Goal: Information Seeking & Learning: Learn about a topic

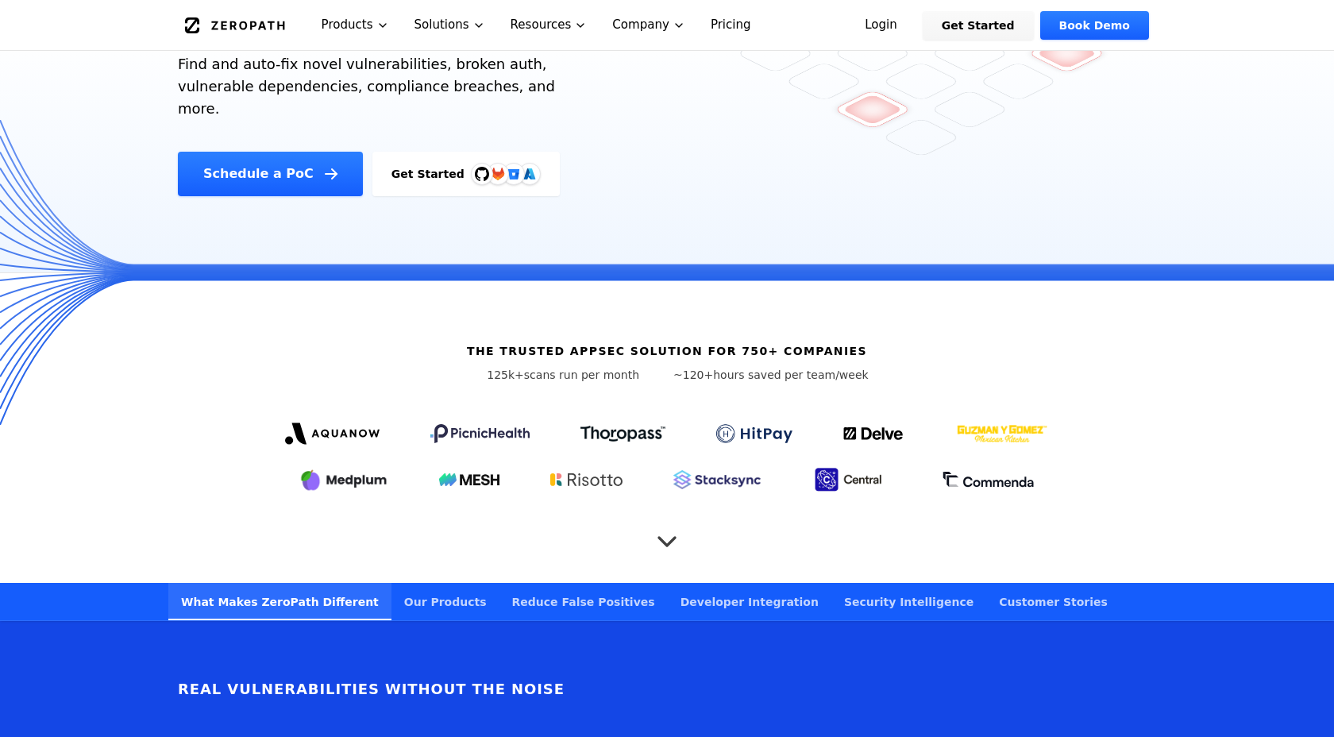
scroll to position [301, 0]
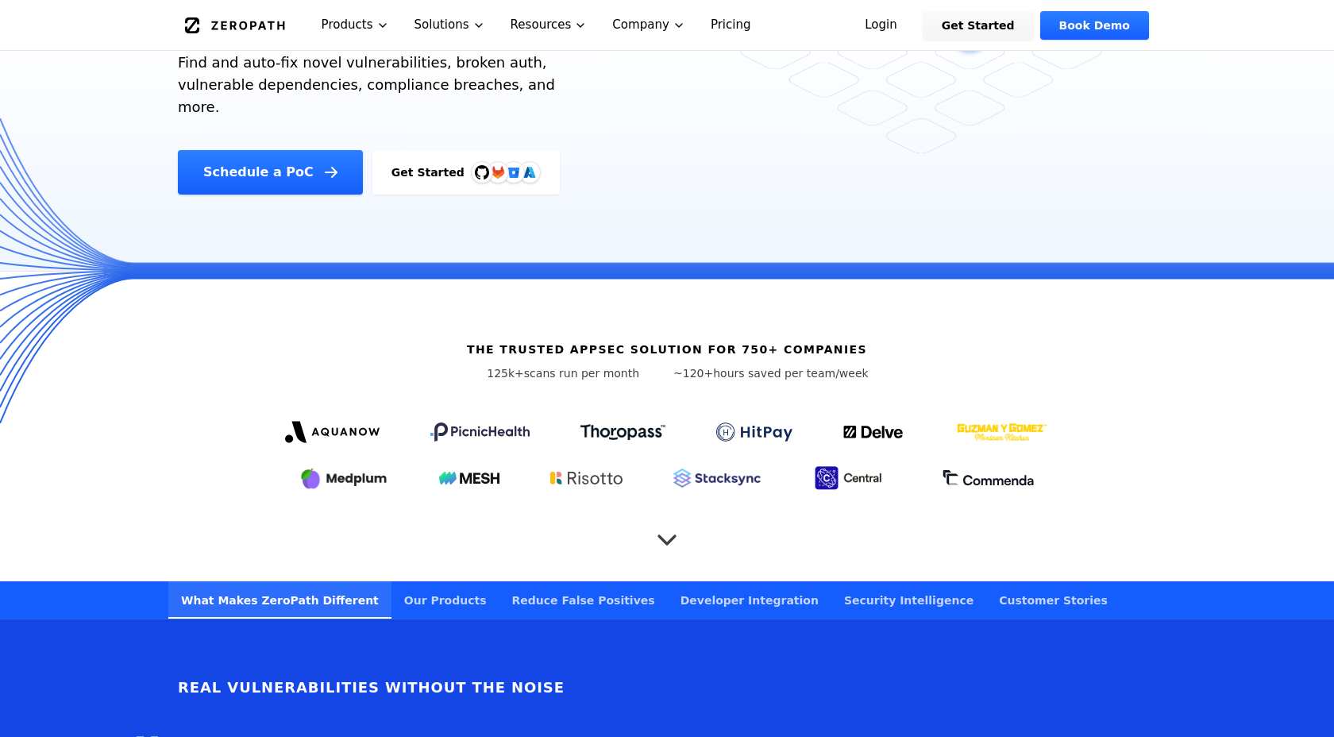
click at [669, 528] on icon "Scroll to next section" at bounding box center [667, 532] width 16 height 8
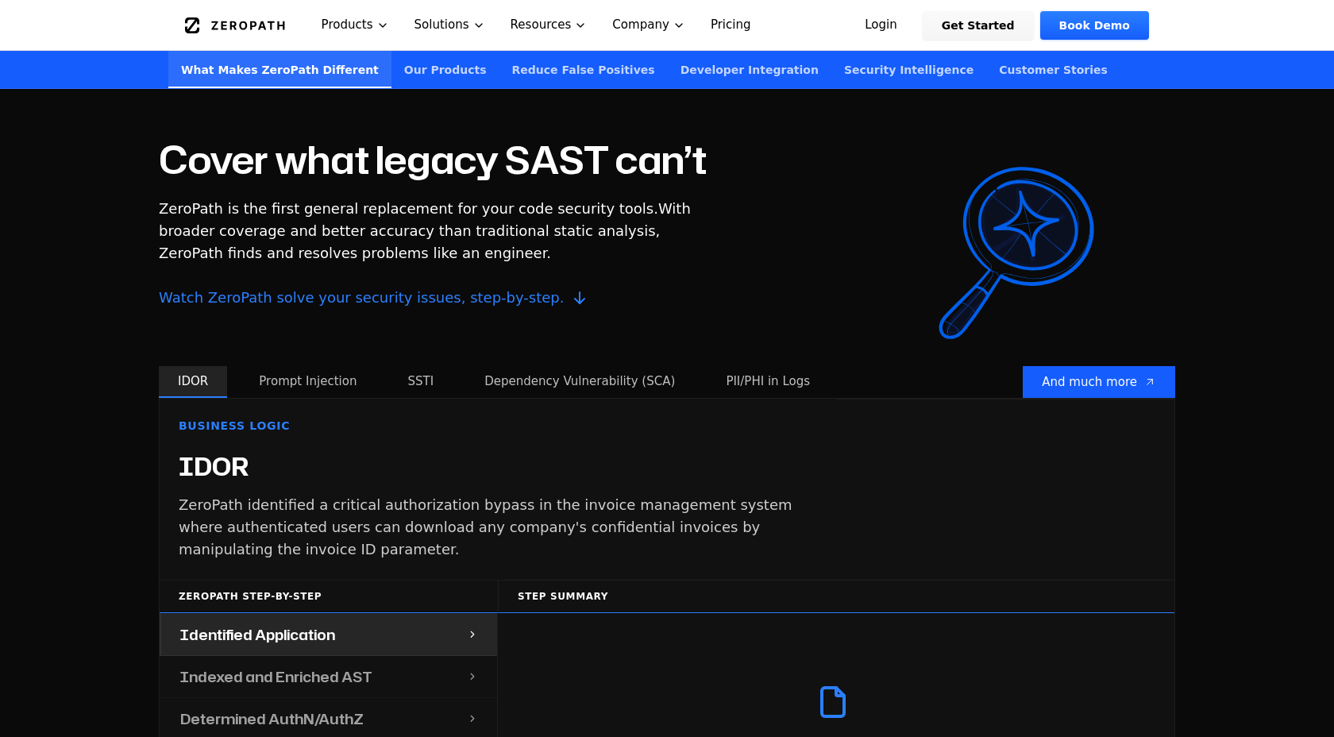
scroll to position [1410, 0]
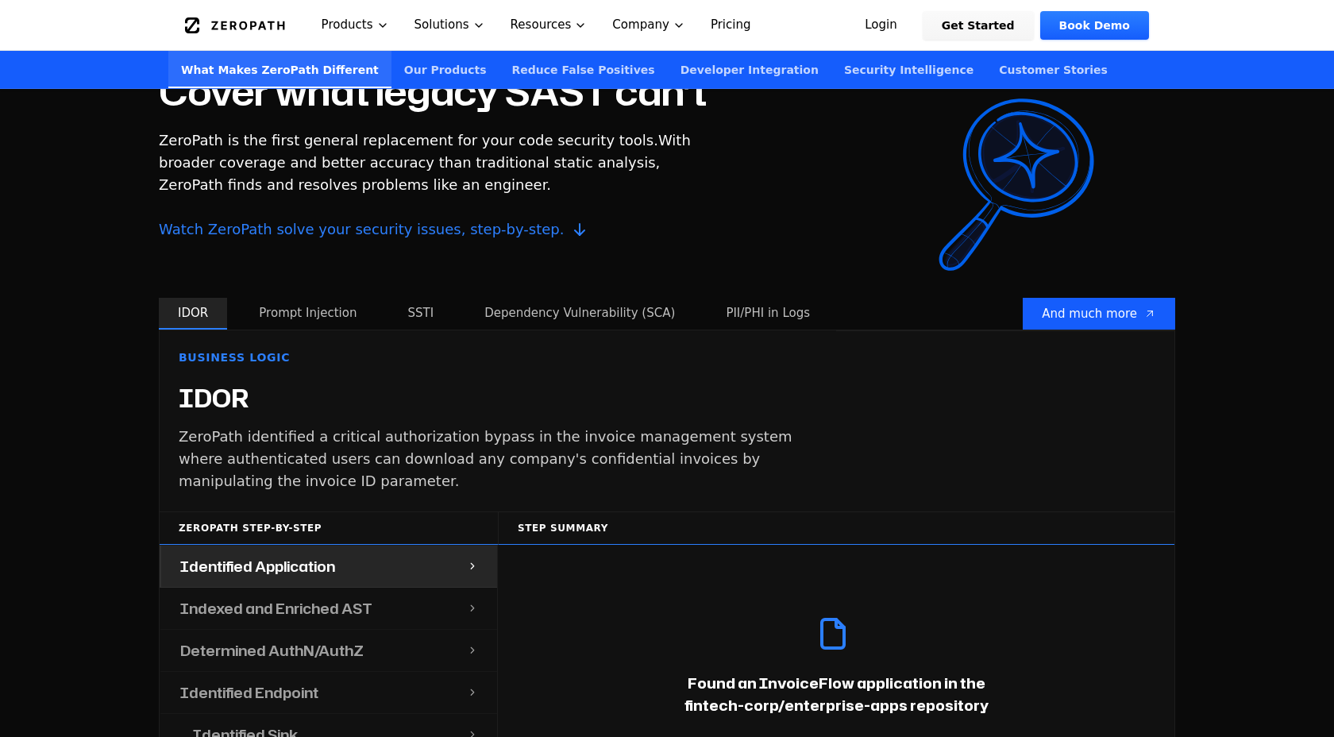
click at [314, 298] on button "Prompt Injection" at bounding box center [308, 314] width 136 height 32
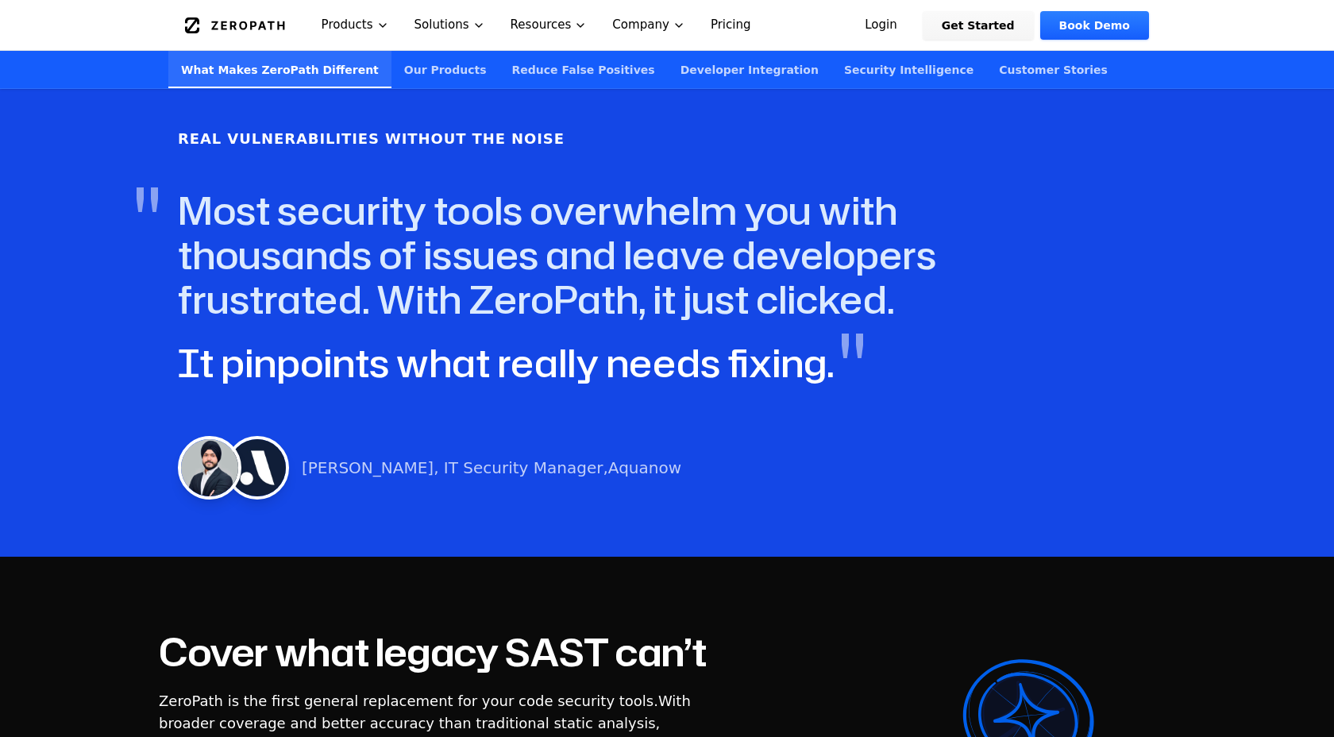
scroll to position [848, 0]
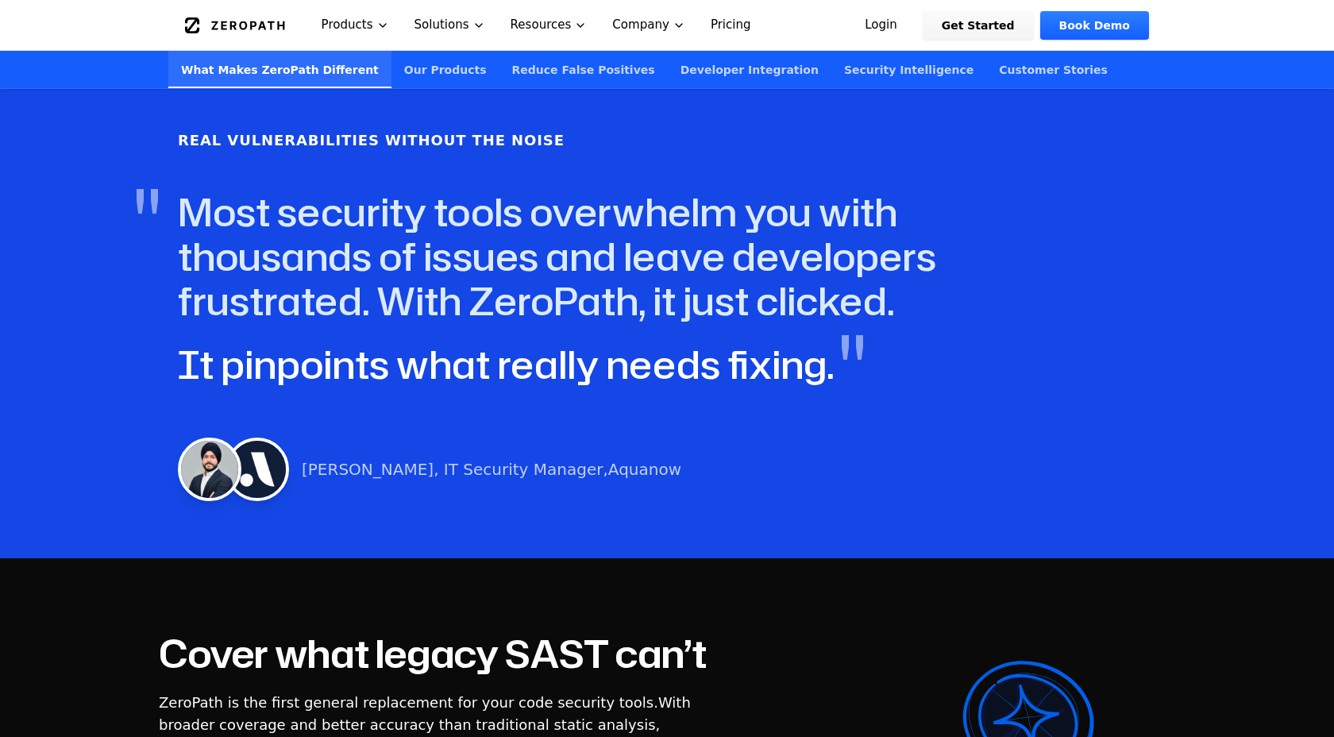
click at [405, 70] on link "Our Products" at bounding box center [445, 69] width 108 height 37
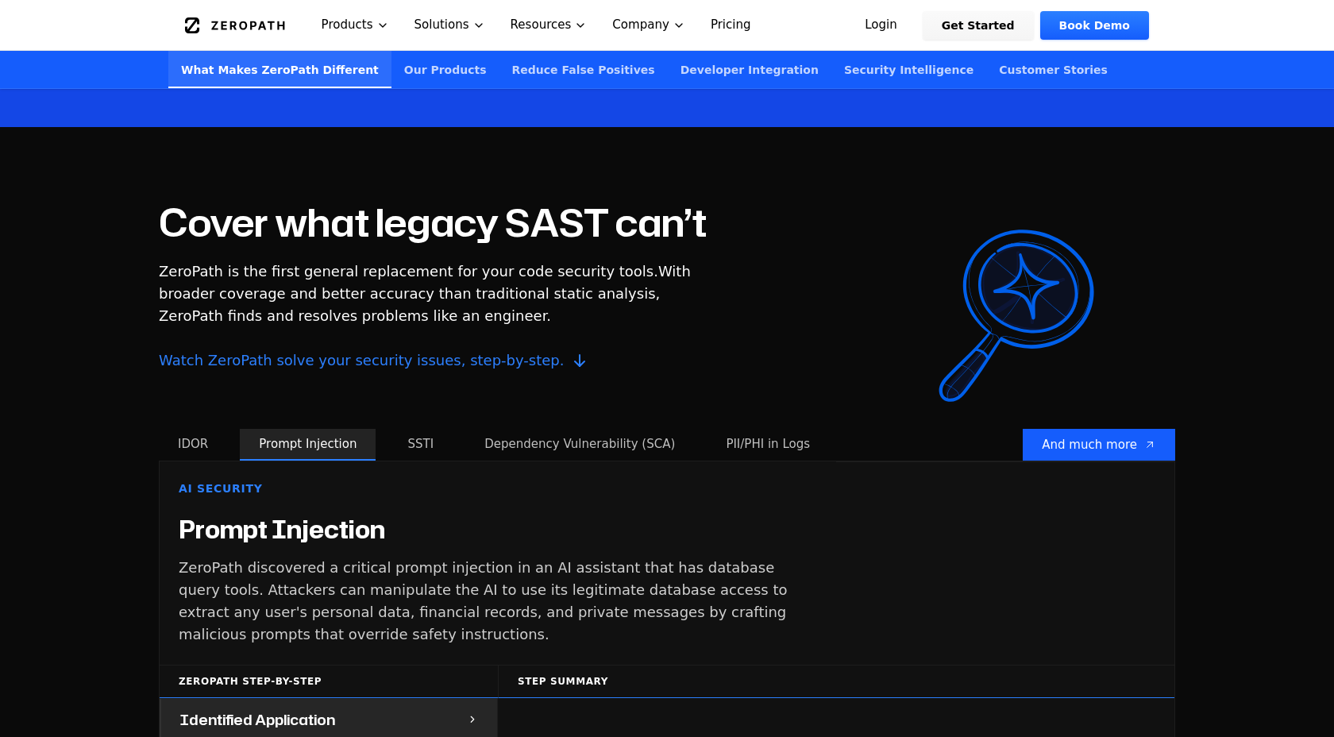
scroll to position [1249, 0]
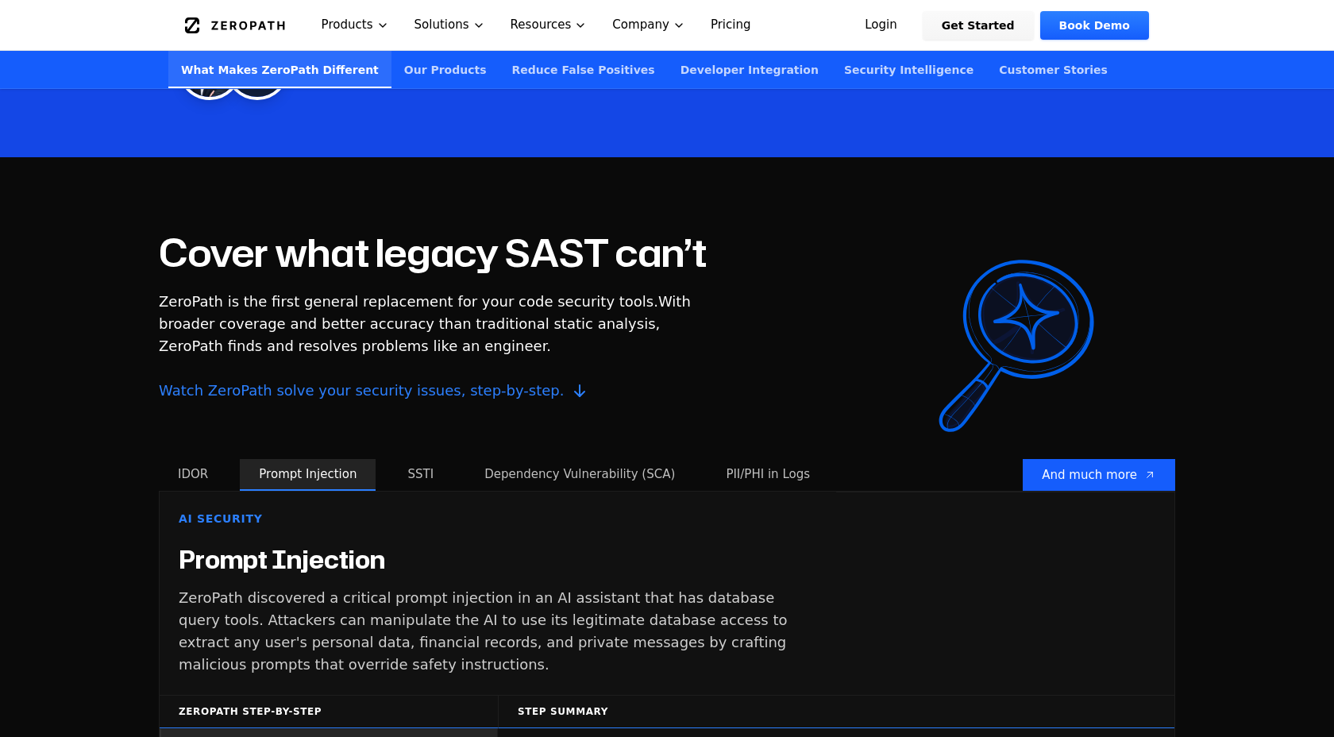
click at [603, 459] on button "Dependency Vulnerability (SCA)" at bounding box center [579, 475] width 229 height 32
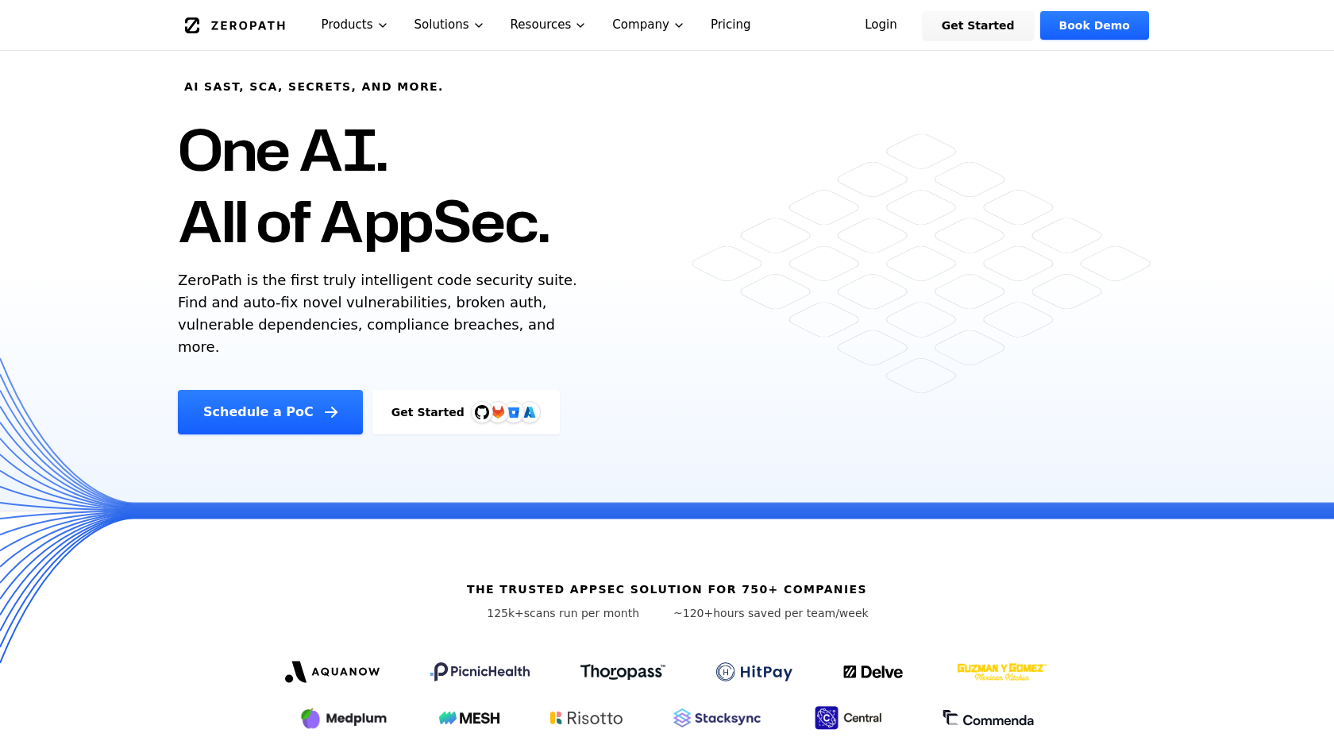
scroll to position [0, 0]
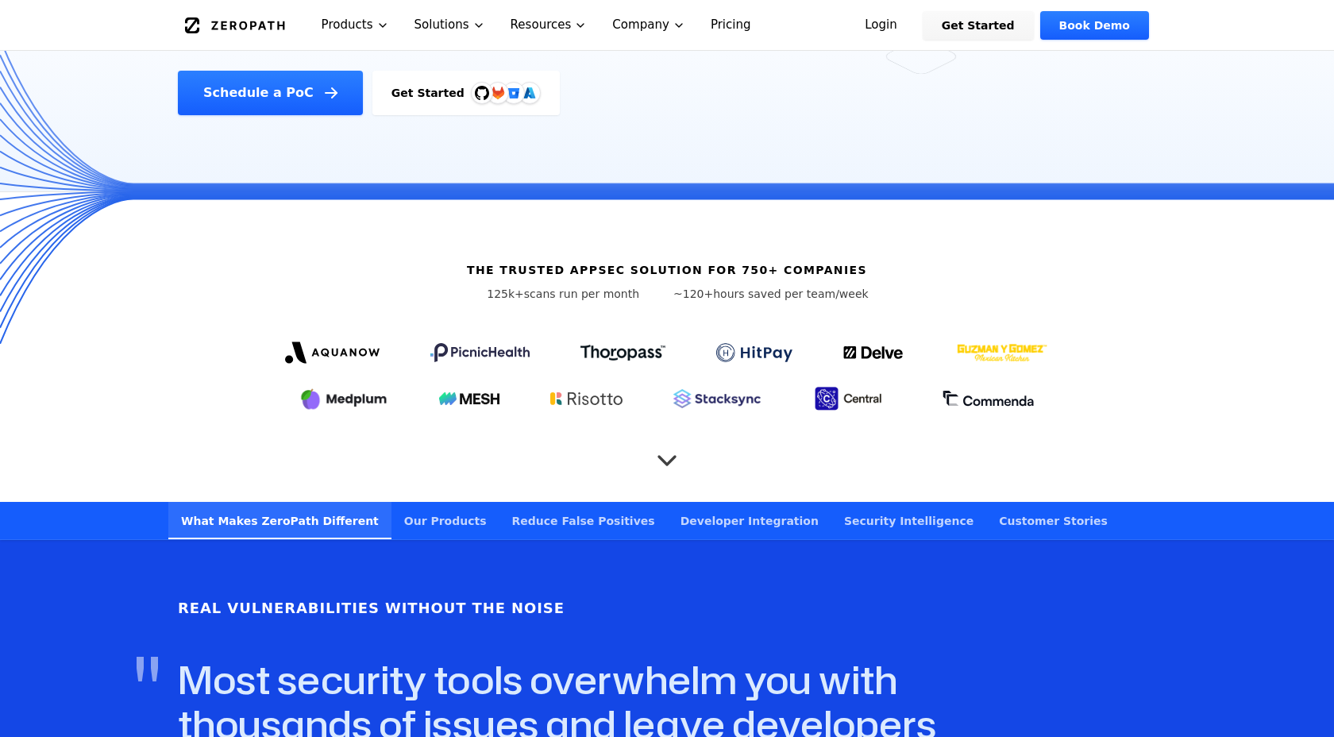
click at [666, 437] on icon "Scroll to next section" at bounding box center [667, 453] width 32 height 32
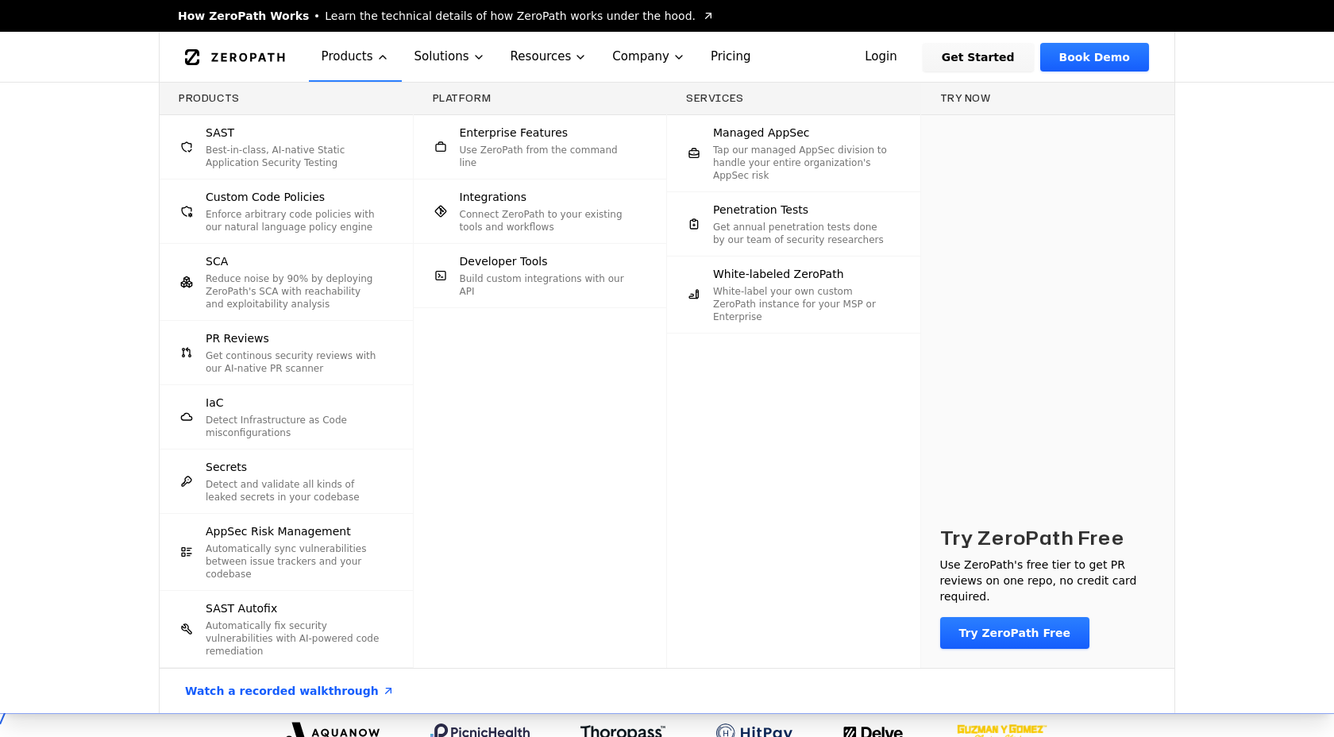
click at [270, 301] on p "Reduce noise by 90% by deploying ZeroPath's SCA with reachability and exploitab…" at bounding box center [293, 291] width 175 height 38
click at [262, 361] on p "Get continous security reviews with our AI-native PR scanner" at bounding box center [293, 361] width 175 height 25
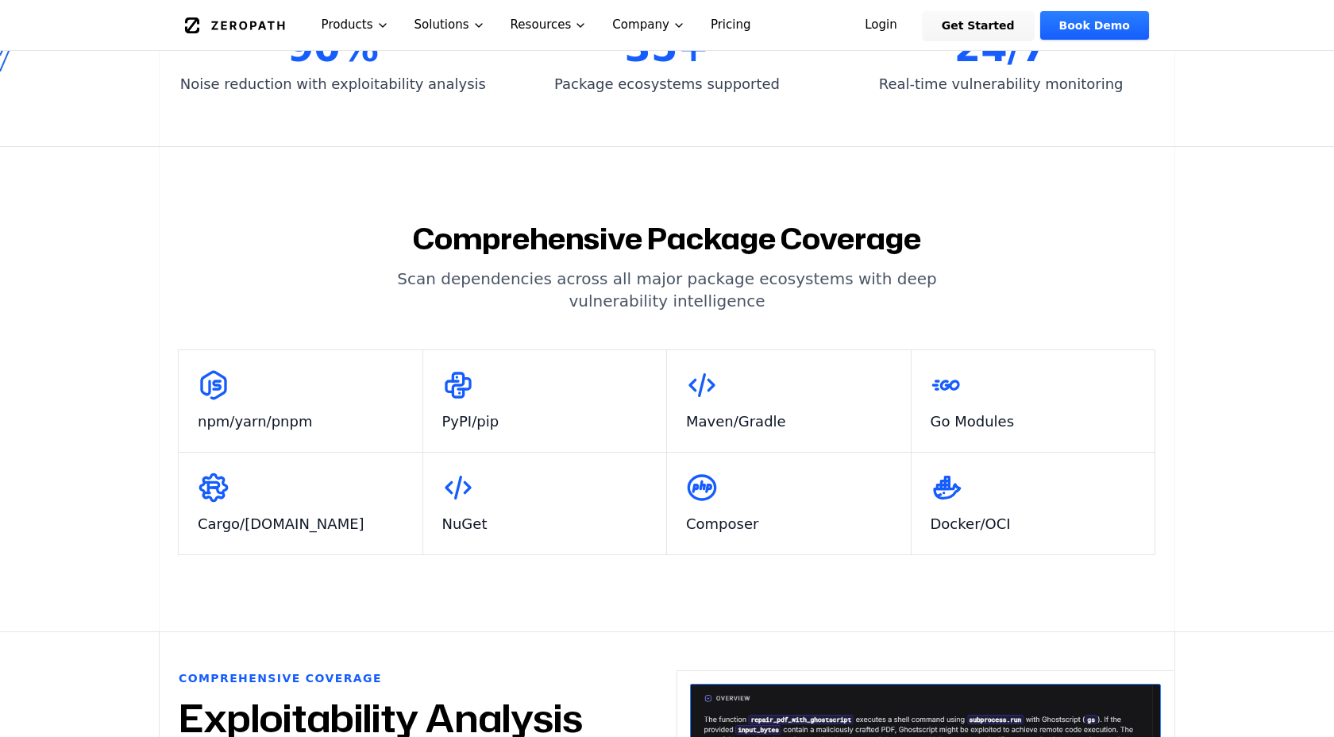
scroll to position [20, 0]
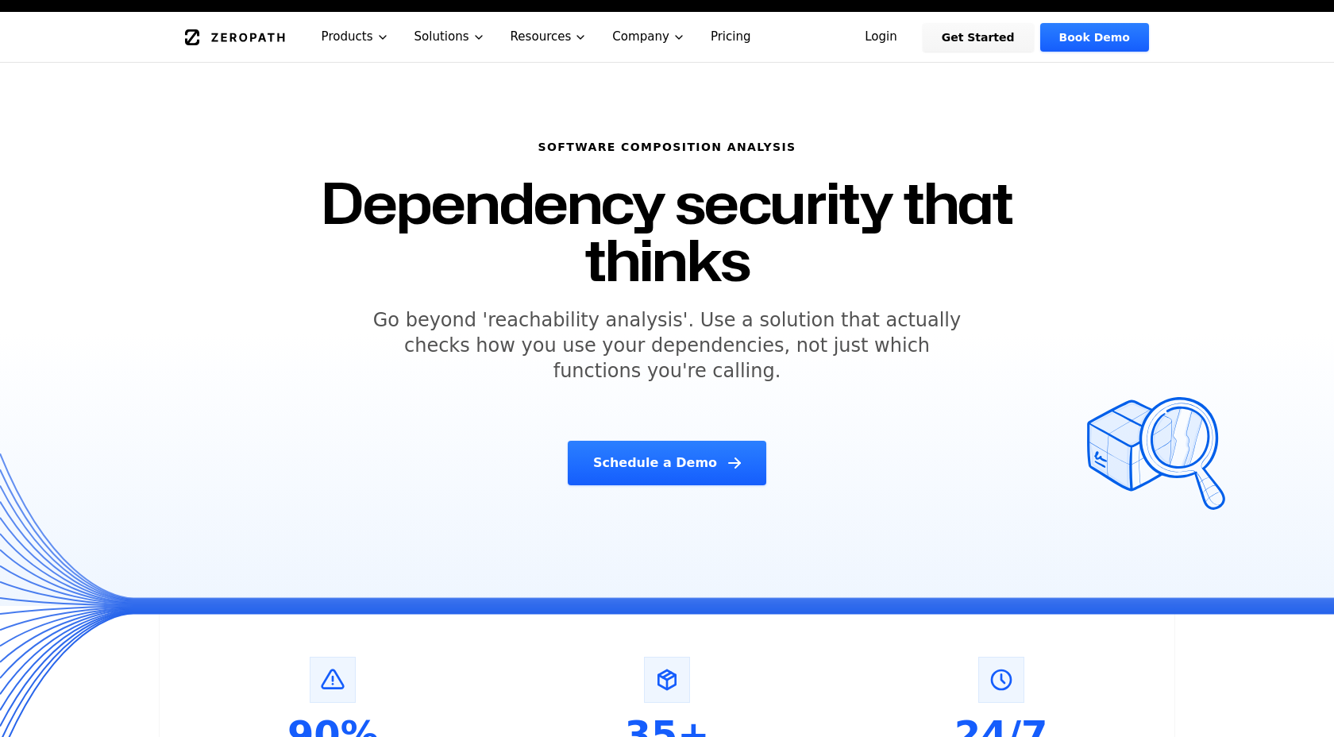
click at [256, 32] on icon "Global" at bounding box center [235, 37] width 100 height 16
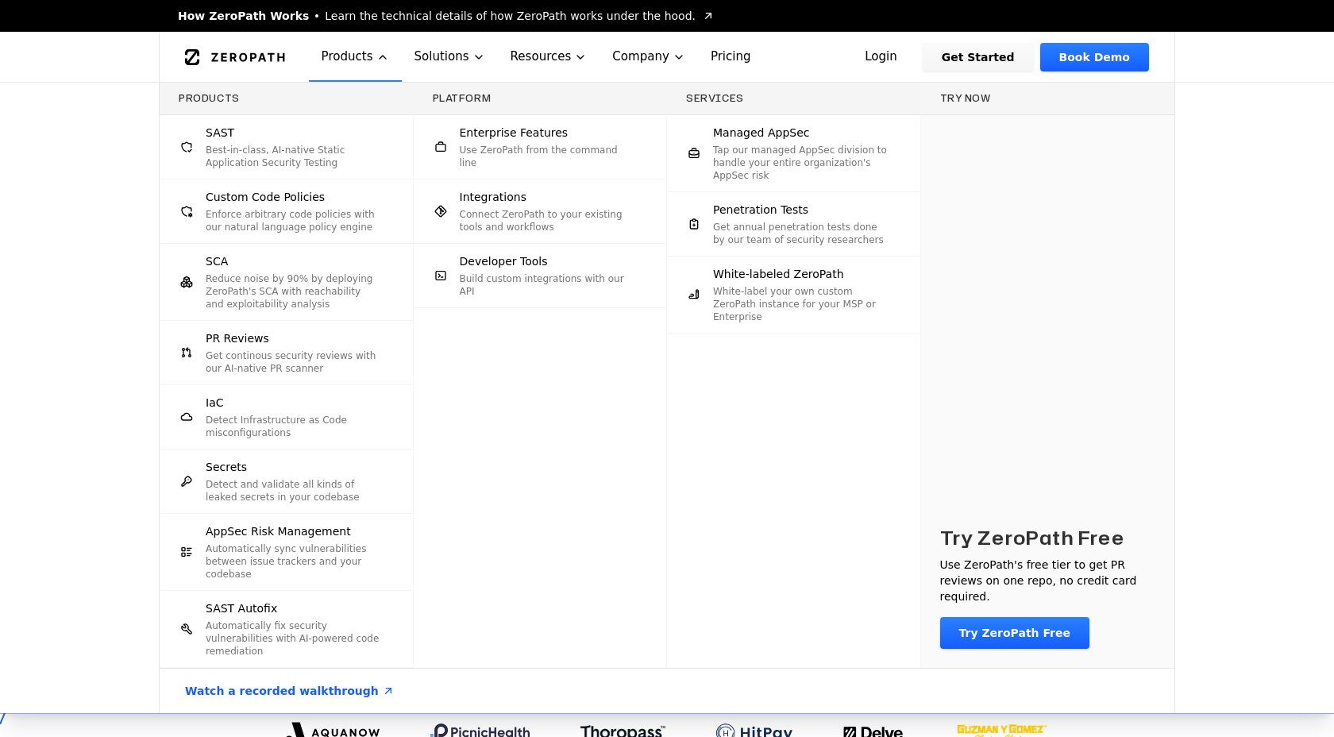
click at [286, 531] on span "AppSec Risk Management" at bounding box center [278, 531] width 145 height 16
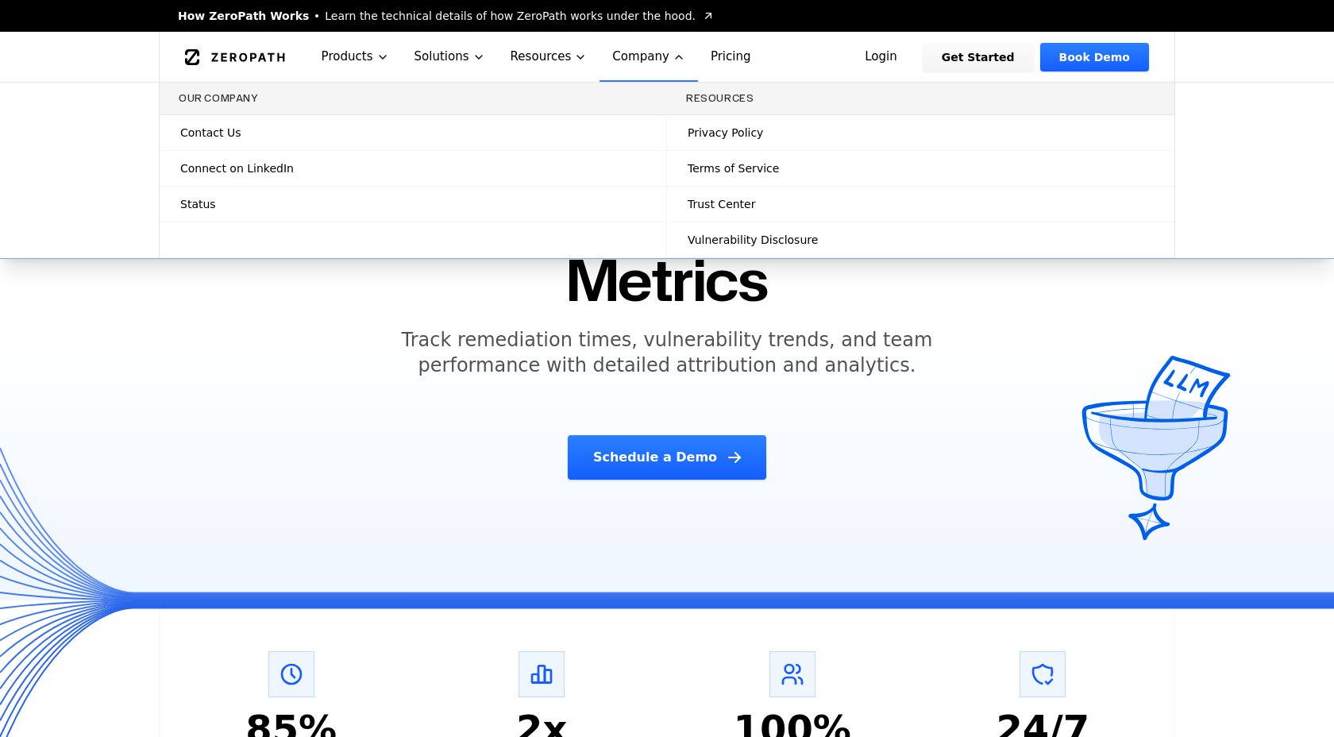
click at [710, 202] on span "Trust Center" at bounding box center [721, 204] width 67 height 16
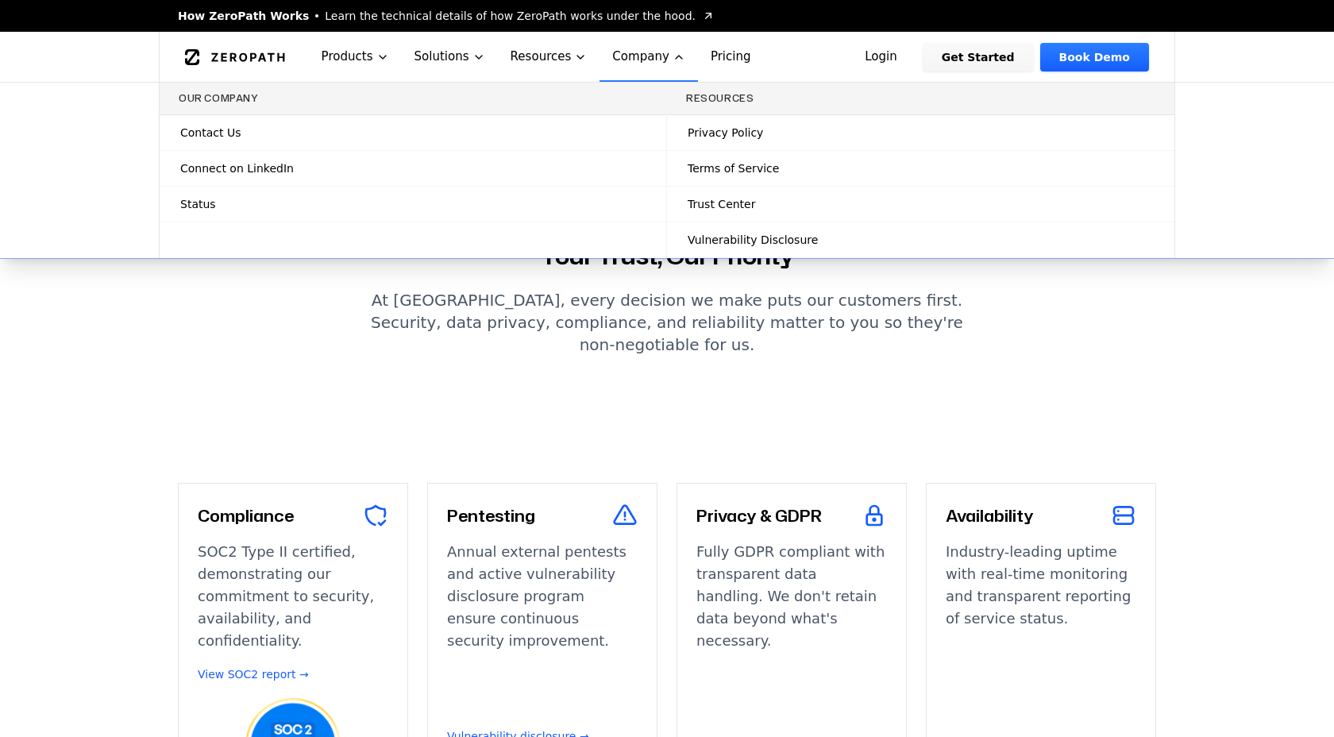
click at [400, 213] on link "Status" at bounding box center [413, 204] width 507 height 35
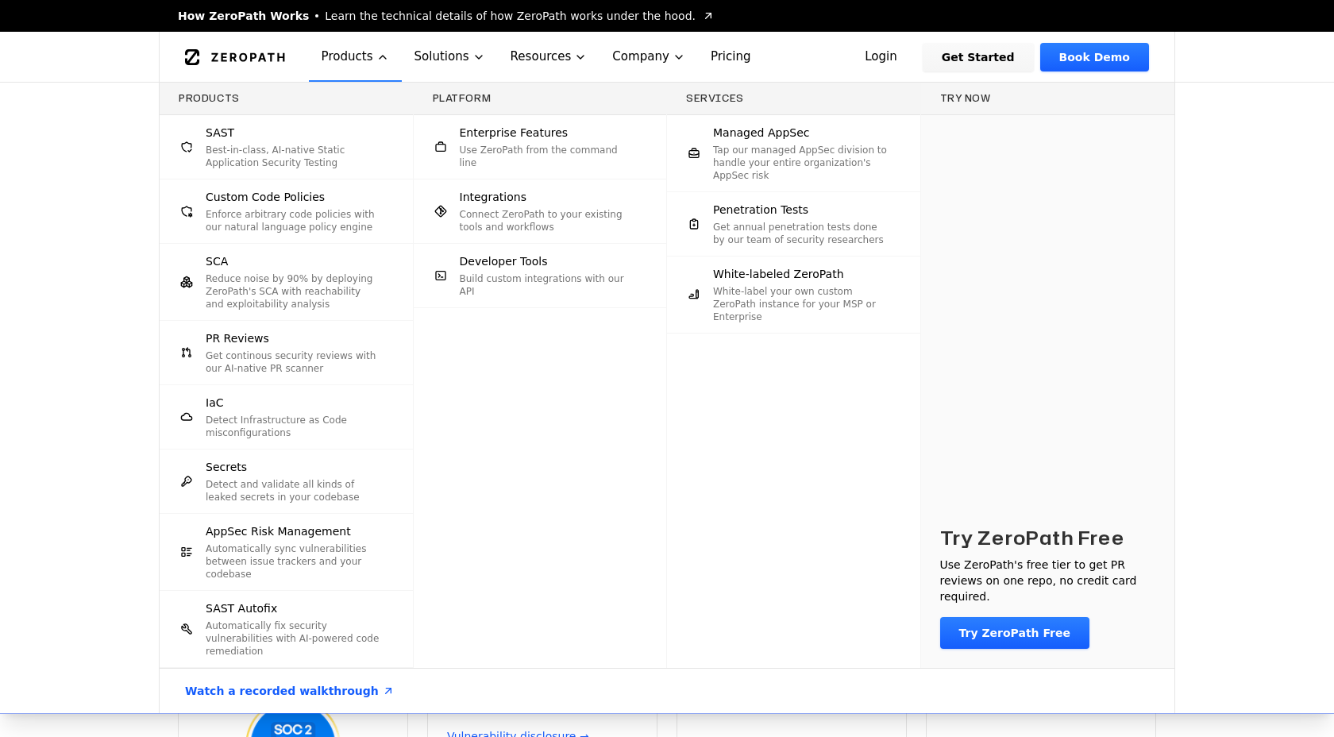
click at [460, 141] on span "Enterprise Features" at bounding box center [514, 133] width 109 height 16
click at [494, 264] on span "Developer Tools" at bounding box center [504, 261] width 88 height 16
click at [495, 208] on p "Connect ZeroPath to your existing tools and workflows" at bounding box center [547, 220] width 175 height 25
